Goal: Information Seeking & Learning: Learn about a topic

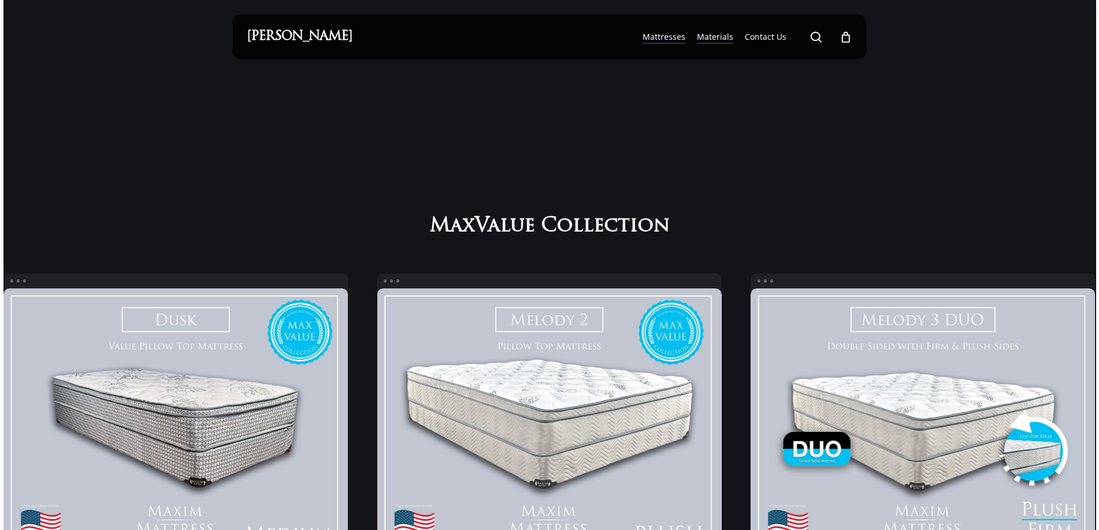
click at [705, 35] on span "Materials" at bounding box center [715, 36] width 36 height 11
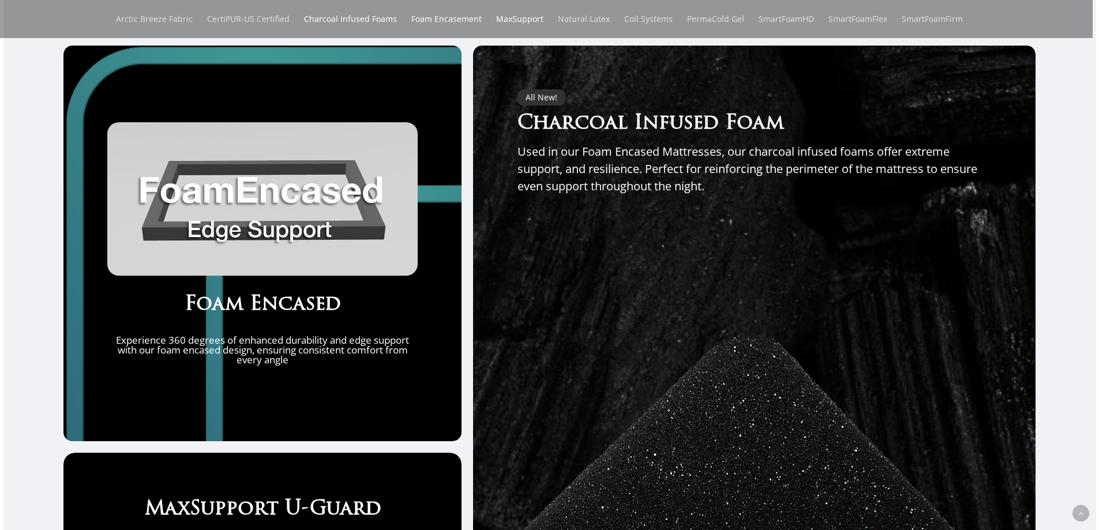
scroll to position [3172, 0]
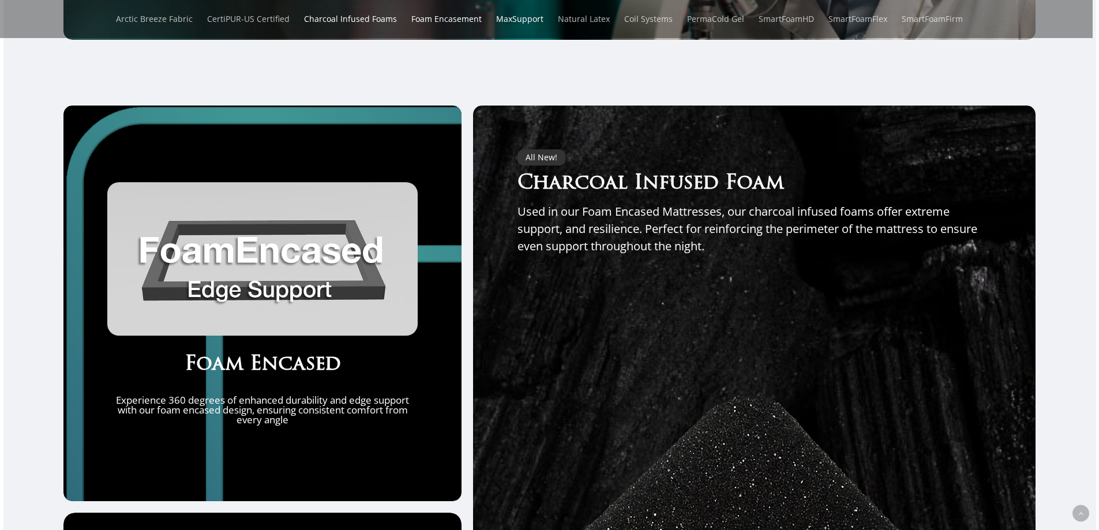
click at [262, 279] on img at bounding box center [262, 258] width 310 height 153
click at [265, 298] on img at bounding box center [262, 258] width 310 height 153
click at [271, 273] on img at bounding box center [262, 258] width 310 height 153
click at [264, 416] on p "Experience 360 degrees of enhanced durability and edge support with our foam en…" at bounding box center [262, 409] width 310 height 29
click at [275, 371] on h3 "Foam Encased" at bounding box center [262, 365] width 310 height 26
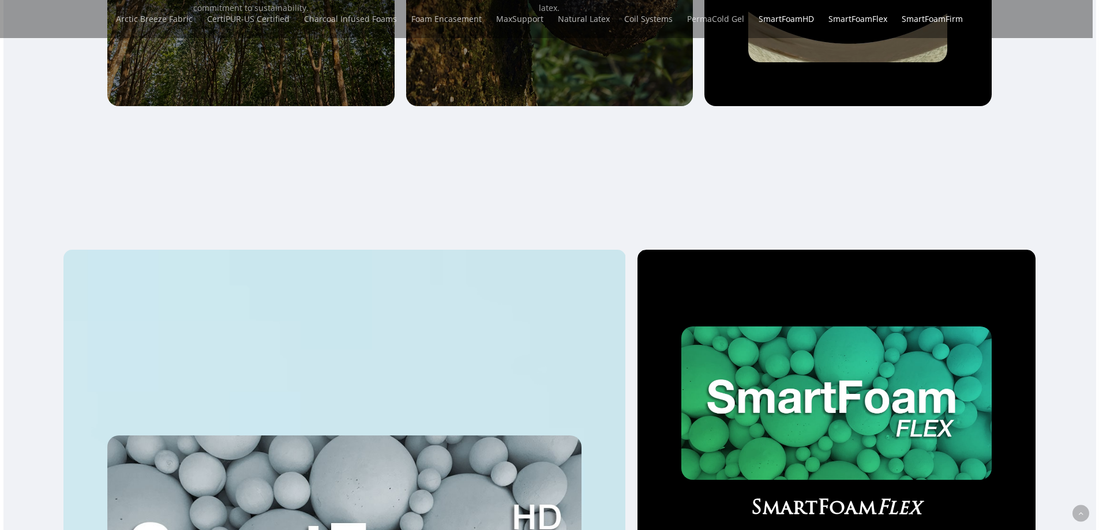
scroll to position [0, 0]
